Goal: Communication & Community: Answer question/provide support

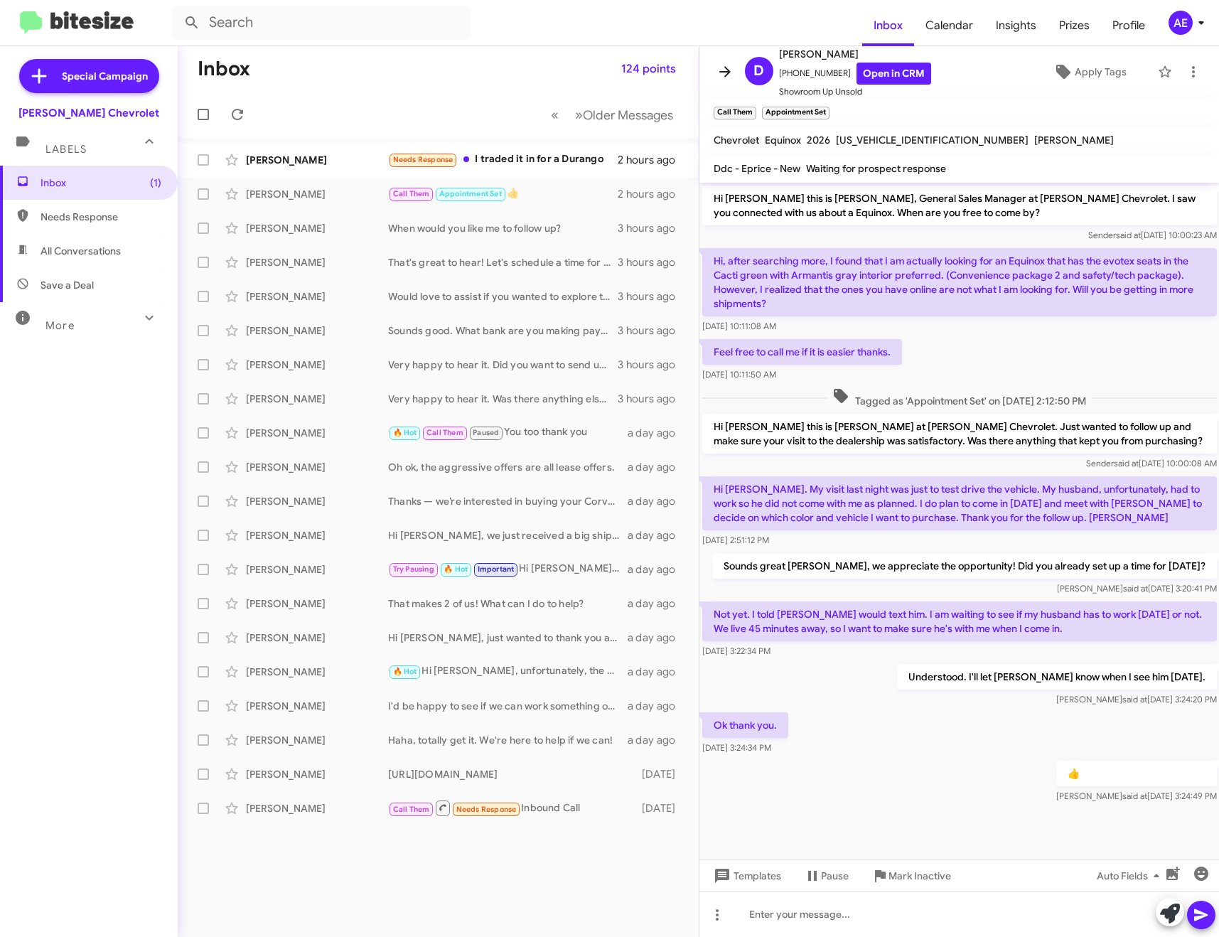
click at [722, 64] on icon at bounding box center [725, 71] width 17 height 17
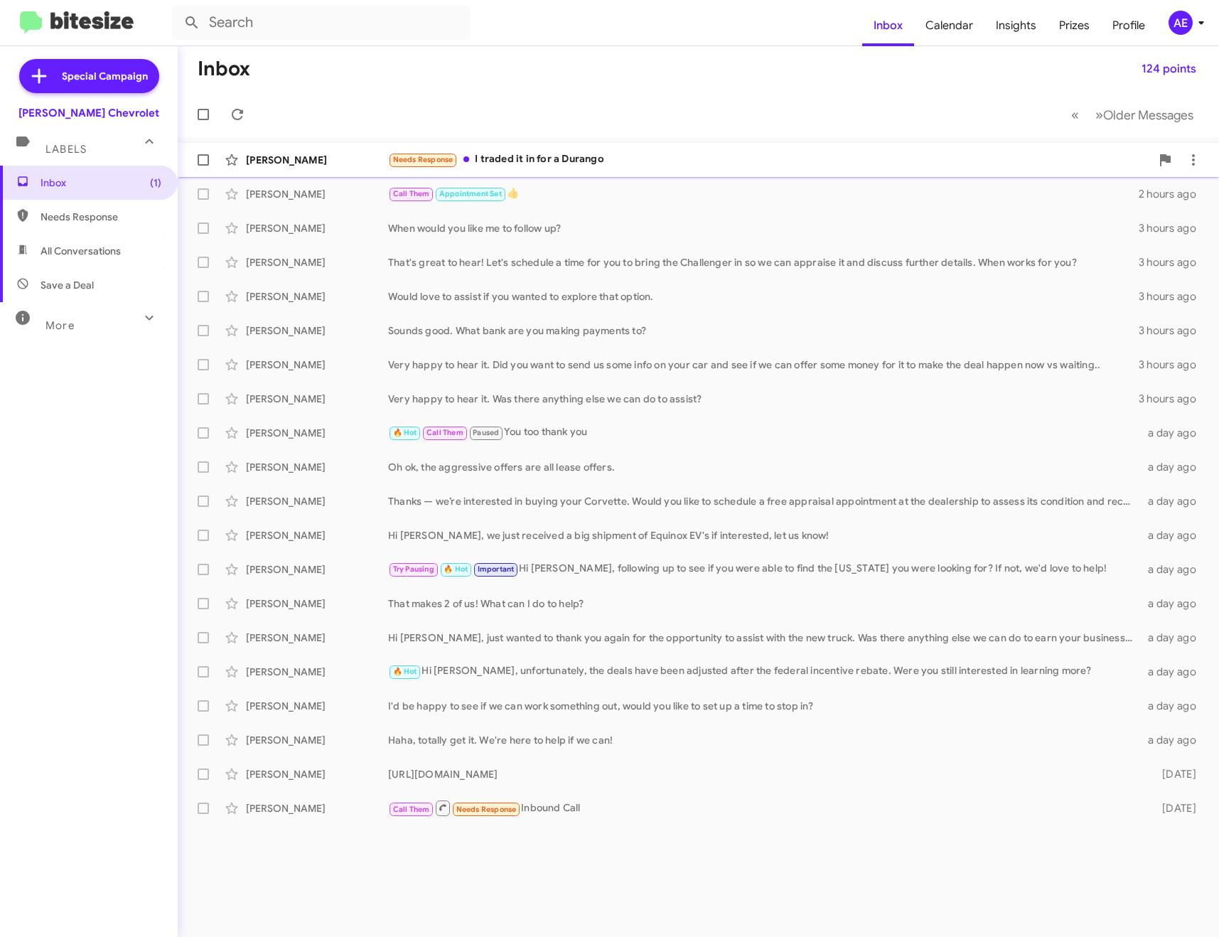
click at [645, 157] on div "Needs Response I traded it in for a Durango" at bounding box center [769, 159] width 763 height 16
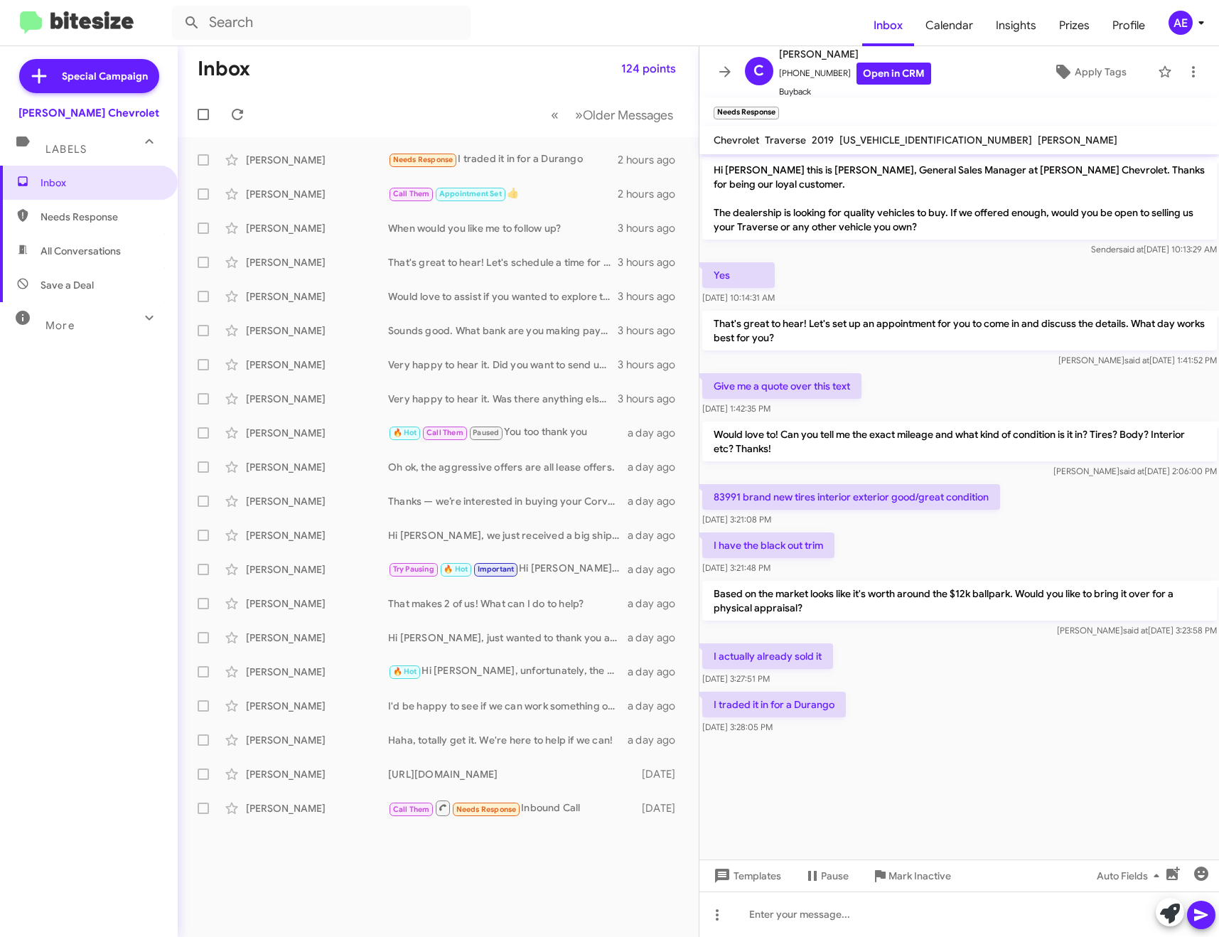
click at [854, 137] on span "[US_VEHICLE_IDENTIFICATION_NUMBER]" at bounding box center [936, 140] width 193 height 13
copy span "[US_VEHICLE_IDENTIFICATION_NUMBER]"
click at [913, 916] on div at bounding box center [959, 913] width 520 height 45
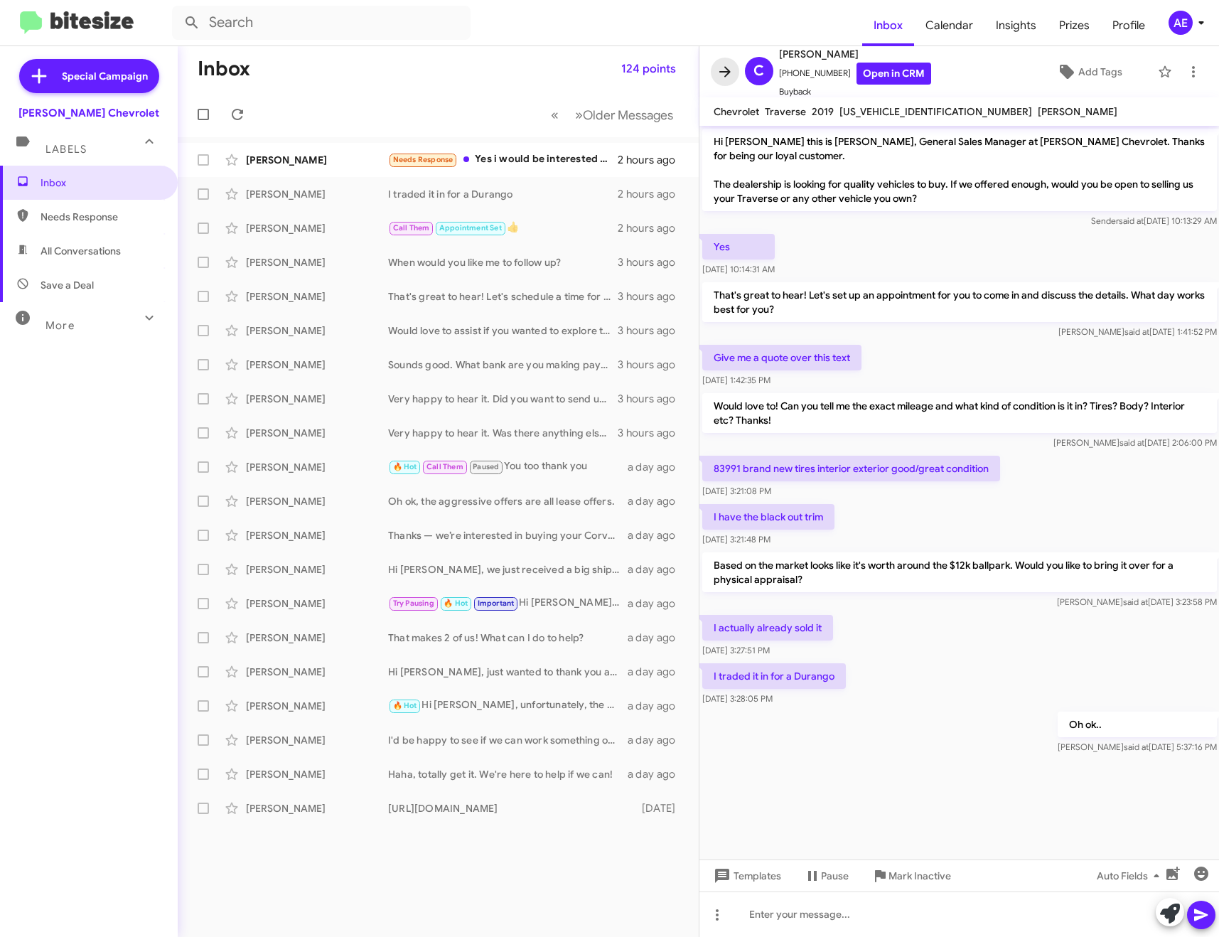
click at [731, 69] on icon at bounding box center [725, 71] width 17 height 17
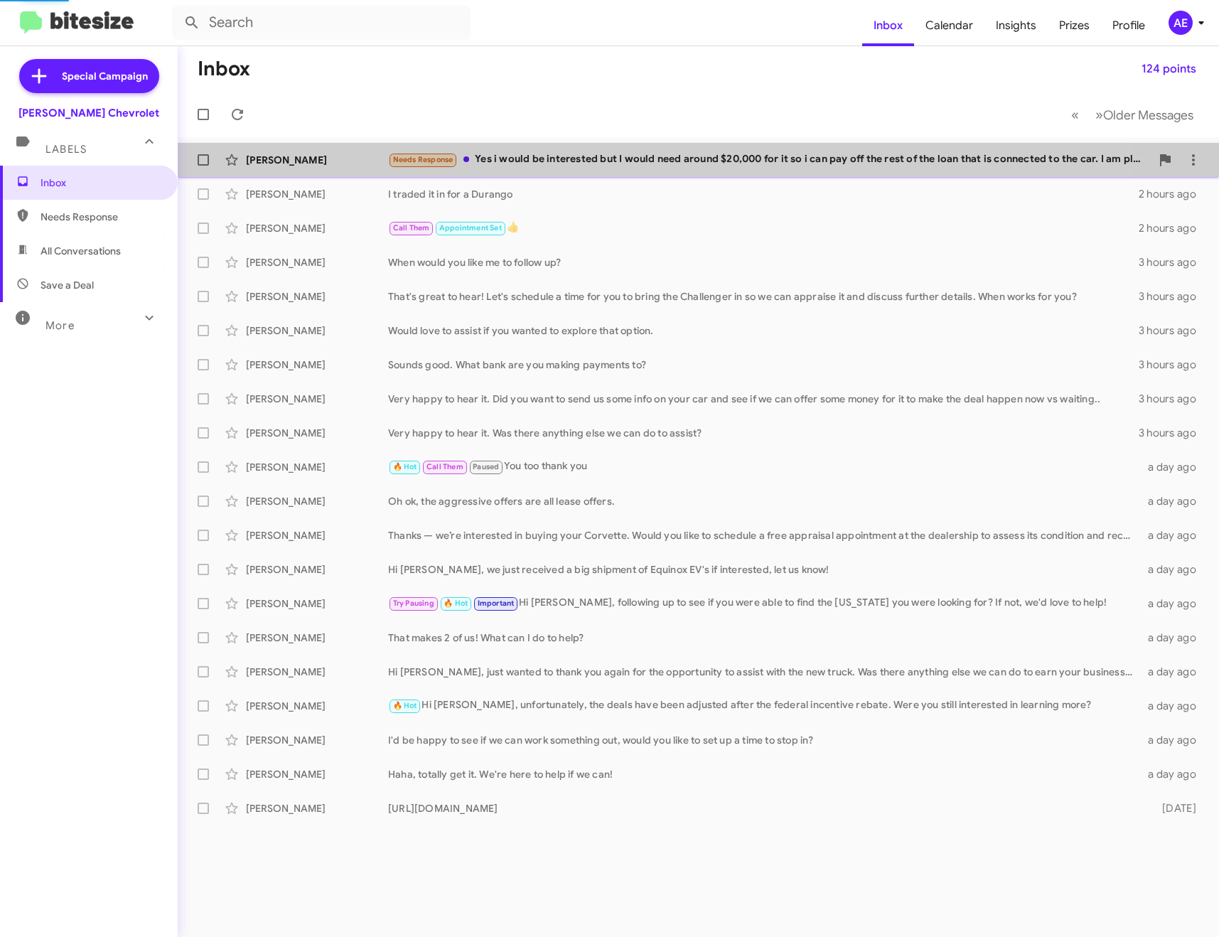
click at [544, 165] on div "Needs Response Yes i would be interested but I would need around $20,000 for it…" at bounding box center [769, 159] width 763 height 16
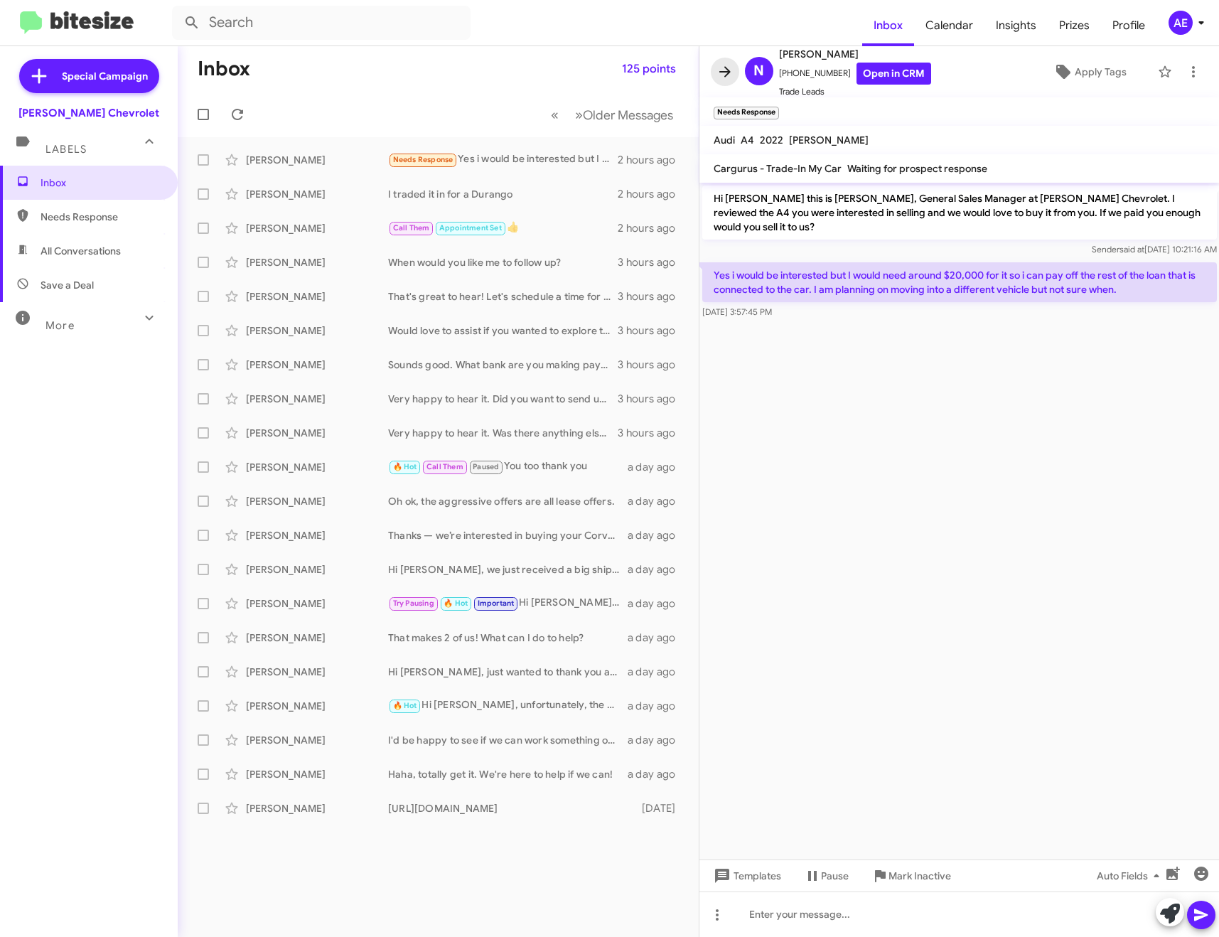
click at [732, 74] on icon at bounding box center [725, 71] width 17 height 17
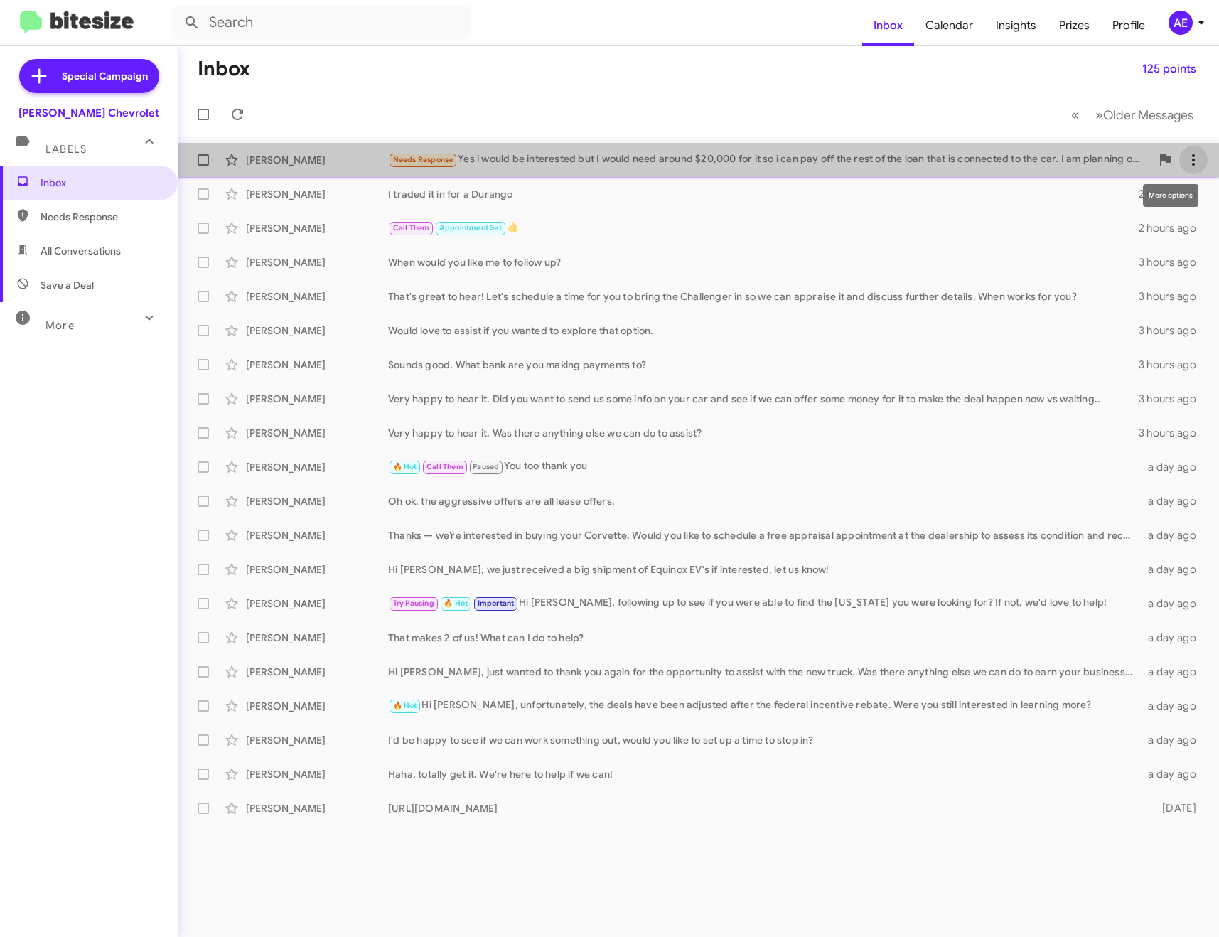
click at [1199, 159] on icon at bounding box center [1193, 159] width 17 height 17
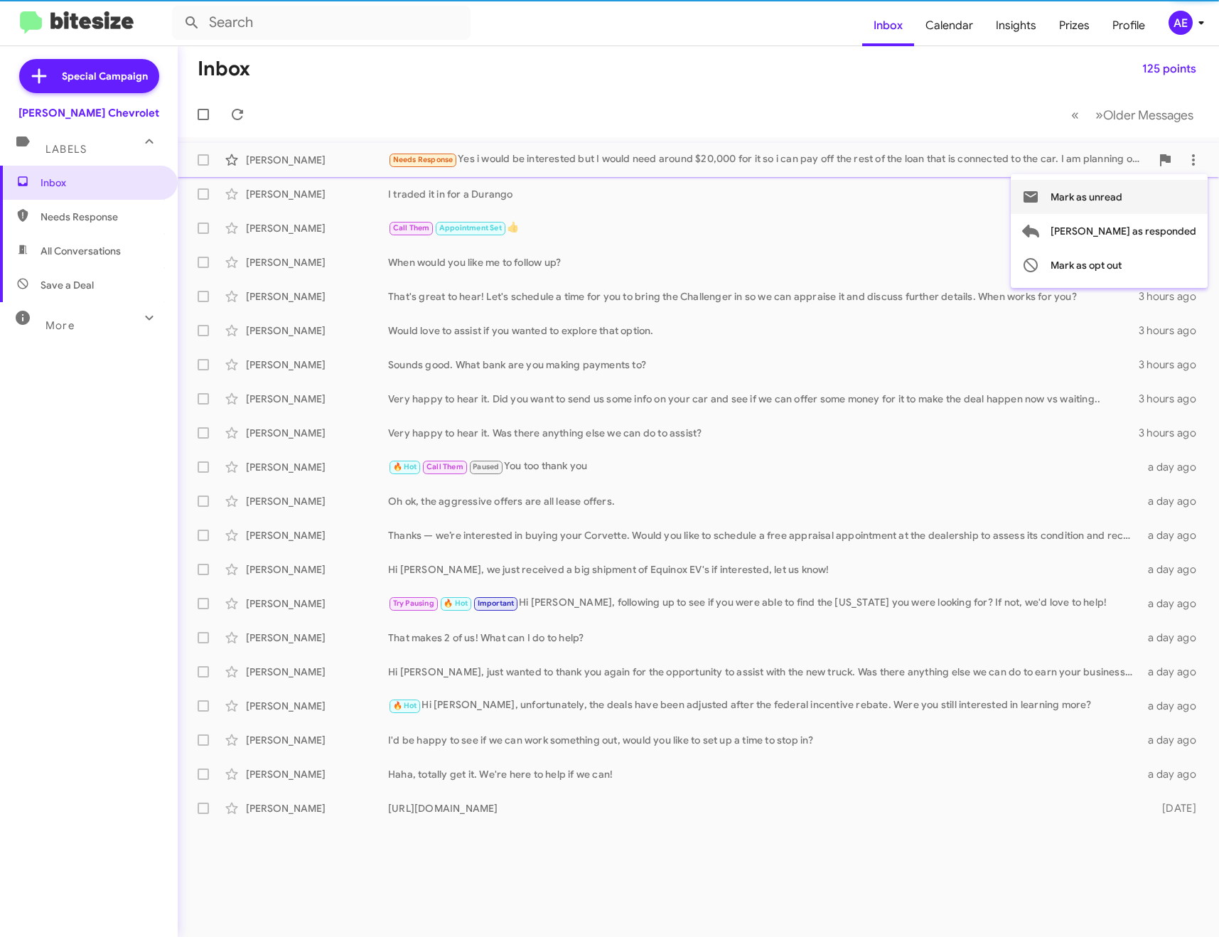
click at [1122, 198] on span "Mark as unread" at bounding box center [1087, 197] width 72 height 34
